Goal: Transaction & Acquisition: Purchase product/service

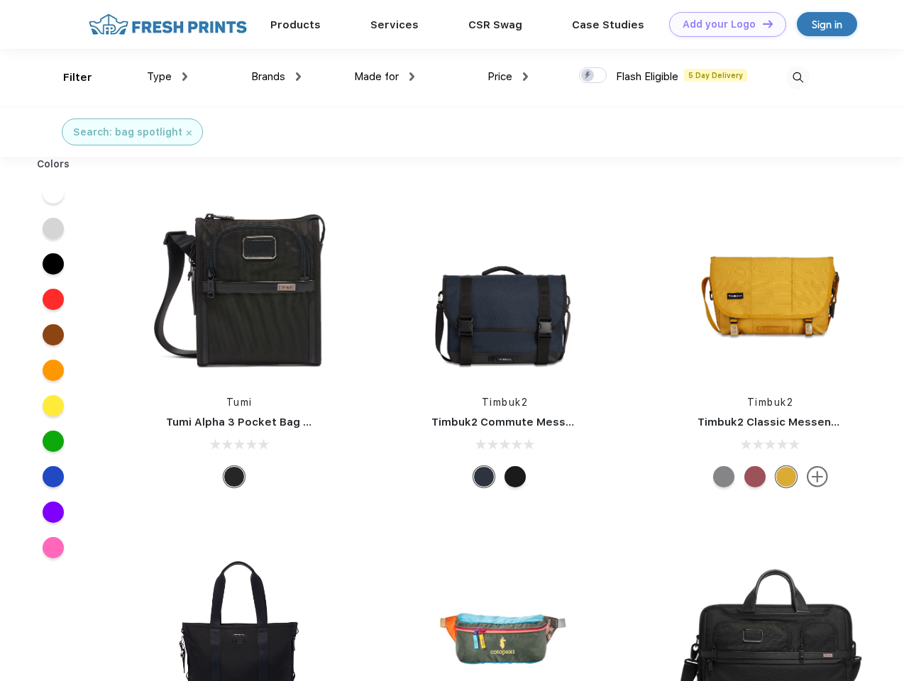
click at [722, 24] on link "Add your Logo Design Tool" at bounding box center [727, 24] width 117 height 25
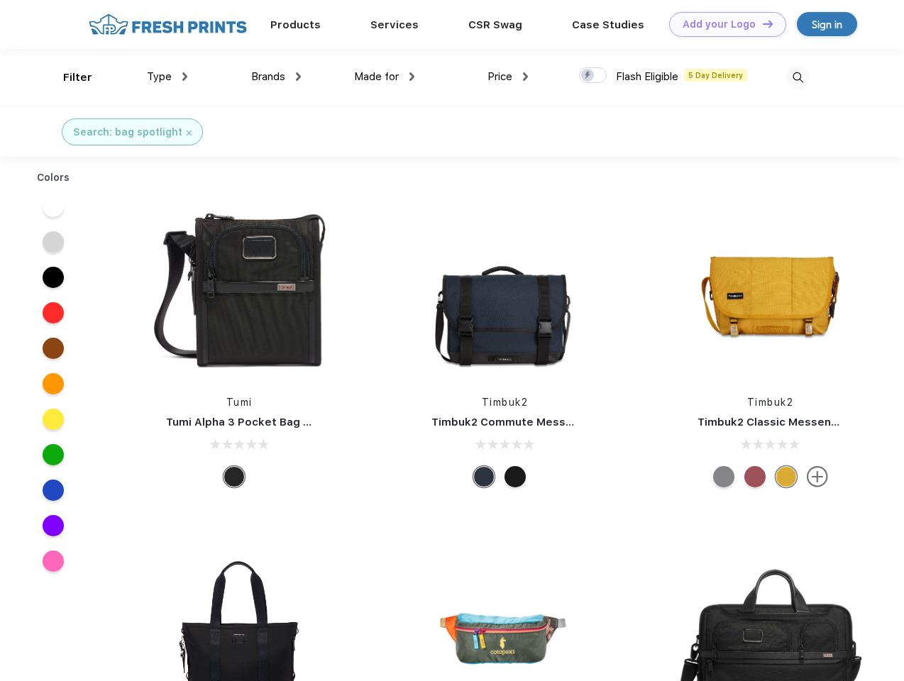
click at [0, 0] on div "Design Tool" at bounding box center [0, 0] width 0 height 0
click at [761, 23] on link "Add your Logo Design Tool" at bounding box center [727, 24] width 117 height 25
click at [68, 77] on div "Filter" at bounding box center [77, 78] width 29 height 16
click at [167, 77] on span "Type" at bounding box center [159, 76] width 25 height 13
click at [276, 77] on span "Brands" at bounding box center [268, 76] width 34 height 13
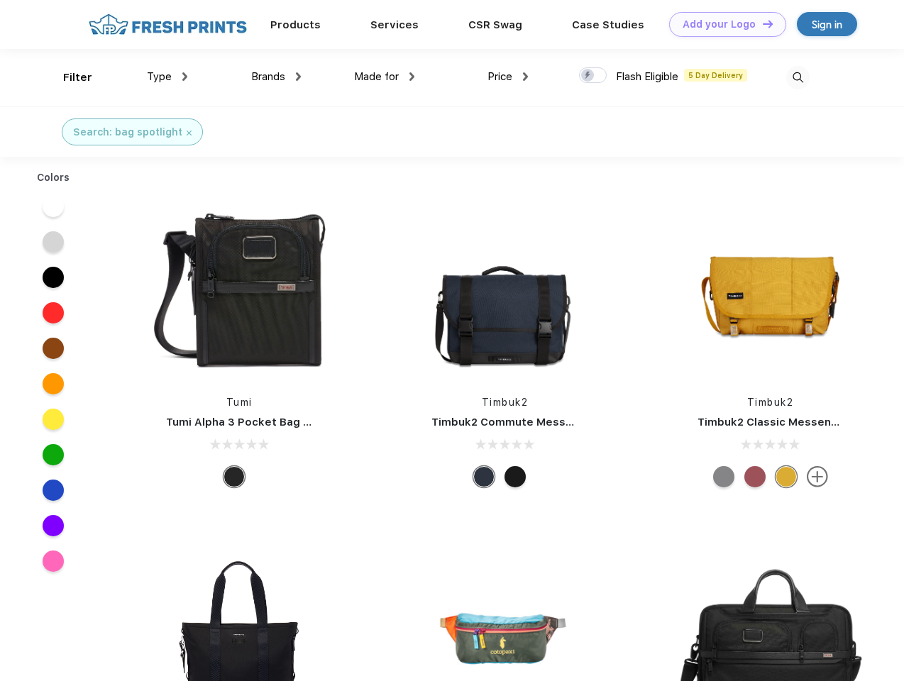
click at [384, 77] on span "Made for" at bounding box center [376, 76] width 45 height 13
click at [508, 77] on span "Price" at bounding box center [499, 76] width 25 height 13
click at [593, 76] on div at bounding box center [593, 75] width 28 height 16
click at [588, 76] on input "checkbox" at bounding box center [583, 71] width 9 height 9
click at [797, 77] on img at bounding box center [797, 77] width 23 height 23
